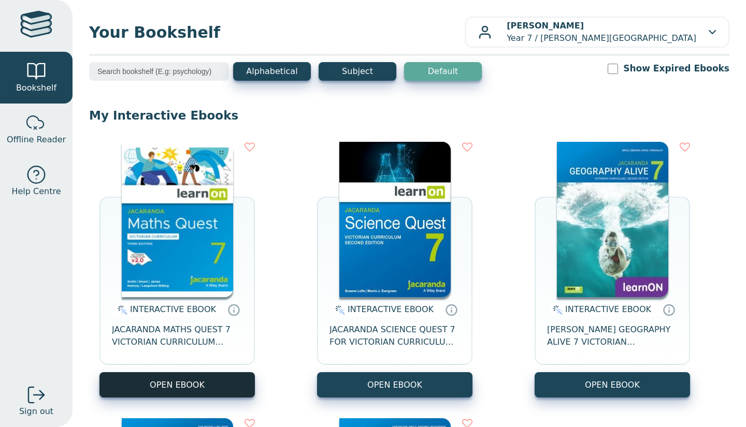
click at [183, 390] on button "OPEN EBOOK" at bounding box center [176, 384] width 155 height 25
click at [173, 382] on button "OPEN EBOOK" at bounding box center [176, 384] width 155 height 25
